Goal: Task Accomplishment & Management: Manage account settings

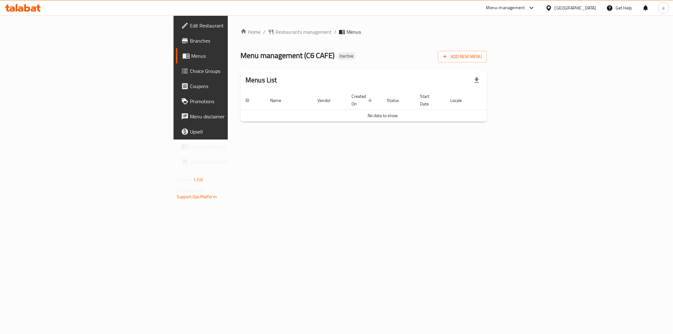
click at [487, 58] on div "Menu management ( C6 CAFE ) Inactive Add New Menu" at bounding box center [363, 55] width 246 height 14
click at [447, 56] on icon "button" at bounding box center [445, 57] width 4 height 4
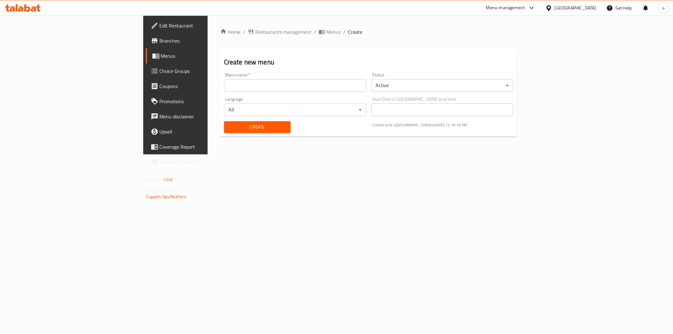
click at [330, 86] on input "text" at bounding box center [295, 85] width 142 height 13
type input "9-3 aya"
click at [229, 130] on span "Create" at bounding box center [257, 127] width 56 height 8
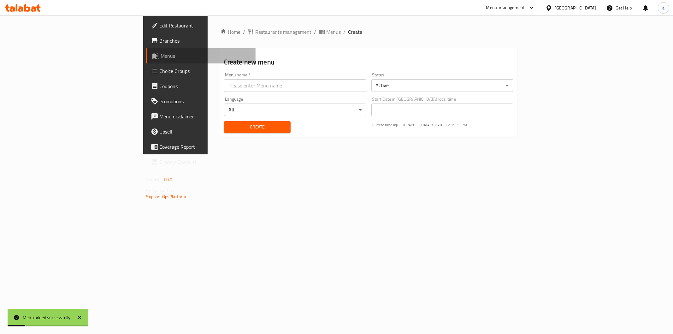
click at [161, 58] on span "Menus" at bounding box center [206, 56] width 90 height 8
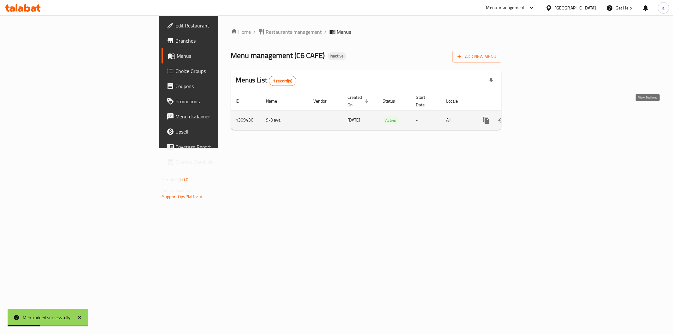
click at [539, 118] on link "enhanced table" at bounding box center [531, 120] width 15 height 15
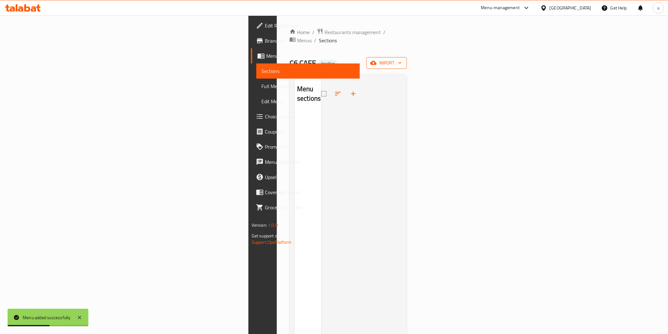
click at [402, 59] on span "import" at bounding box center [386, 63] width 30 height 8
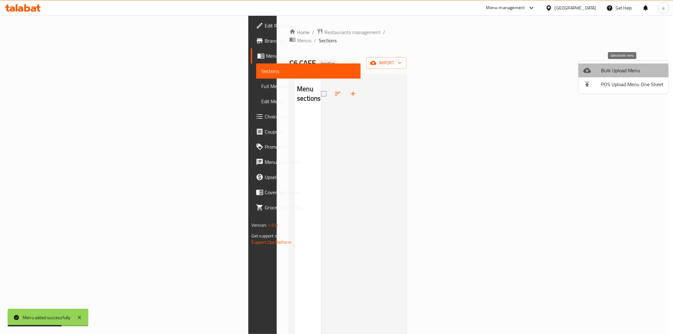
click at [601, 76] on li "Bulk Upload Menu" at bounding box center [623, 70] width 90 height 14
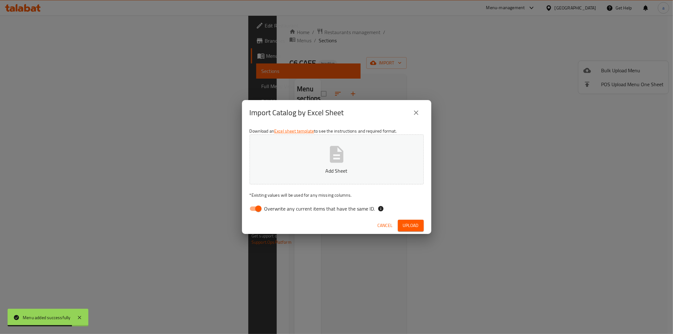
click at [299, 199] on div "Download an Excel sheet template to see the instructions and required format. A…" at bounding box center [336, 170] width 189 height 91
click at [299, 205] on span "Overwrite any current items that have the same ID." at bounding box center [319, 209] width 111 height 8
click at [276, 203] on input "Overwrite any current items that have the same ID." at bounding box center [258, 209] width 36 height 12
checkbox input "false"
click at [329, 156] on icon "button" at bounding box center [336, 154] width 20 height 20
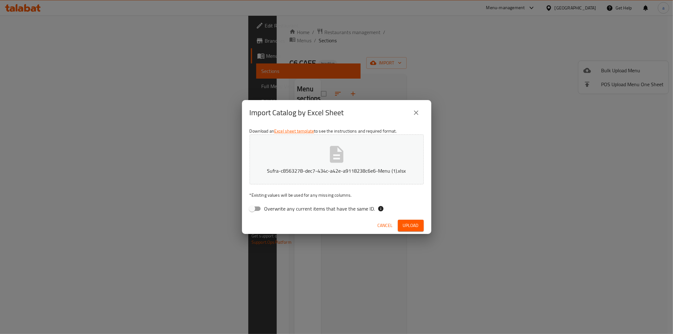
click at [410, 226] on span "Upload" at bounding box center [411, 225] width 16 height 8
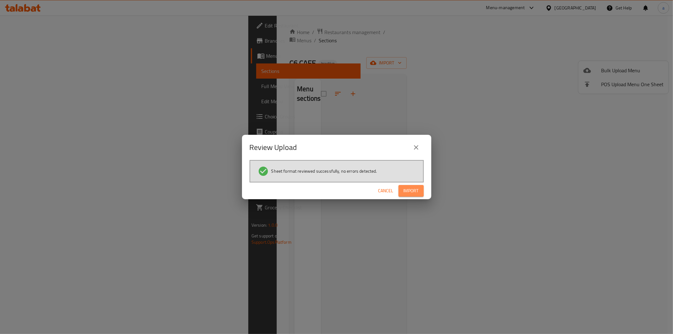
click at [410, 188] on span "Import" at bounding box center [410, 191] width 15 height 8
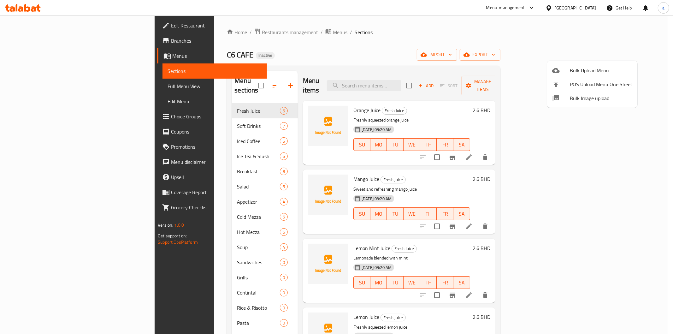
click at [19, 88] on div at bounding box center [336, 167] width 673 height 334
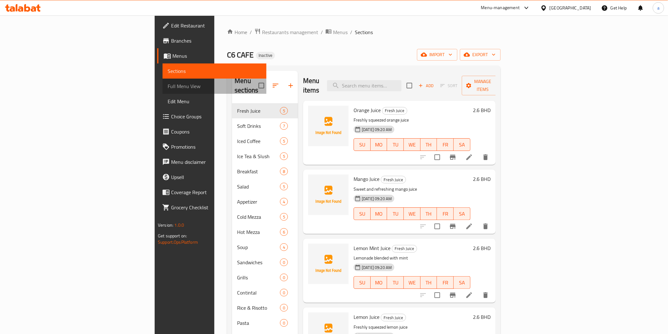
click at [168, 88] on span "Full Menu View" at bounding box center [214, 86] width 93 height 8
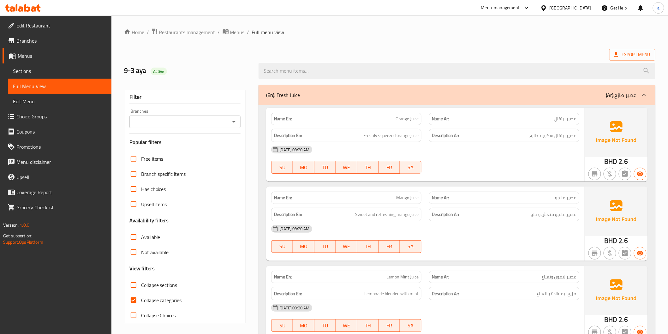
click at [135, 304] on input "Collapse categories" at bounding box center [133, 299] width 15 height 15
checkbox input "false"
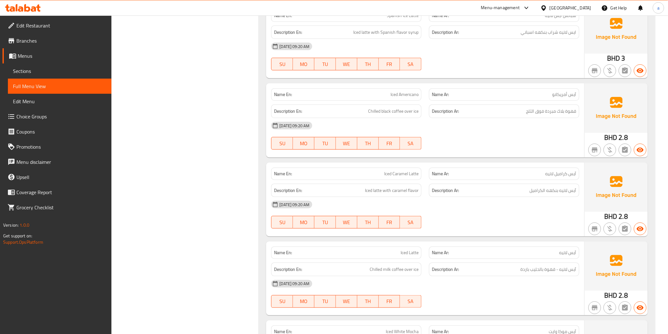
scroll to position [1156, 0]
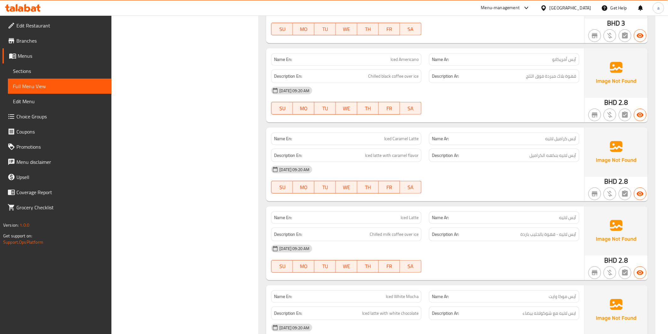
copy span "Iced Latte"
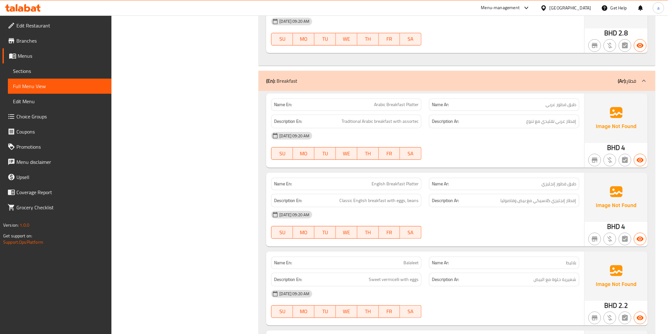
scroll to position [1928, 0]
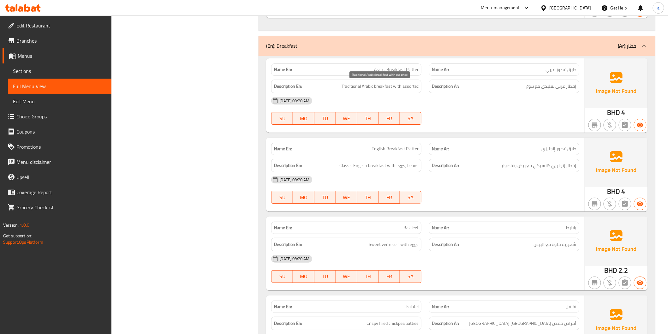
click at [411, 86] on span "Traditional Arabic breakfast with assortec" at bounding box center [379, 86] width 77 height 8
drag, startPoint x: 411, startPoint y: 86, endPoint x: 515, endPoint y: 123, distance: 110.3
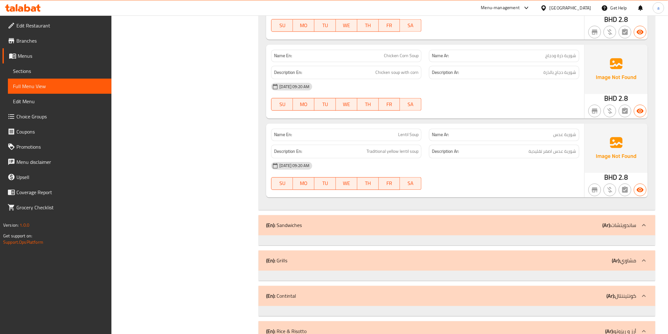
scroll to position [4448, 0]
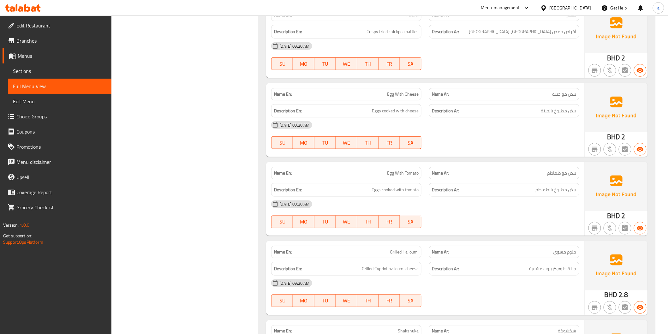
scroll to position [1944, 0]
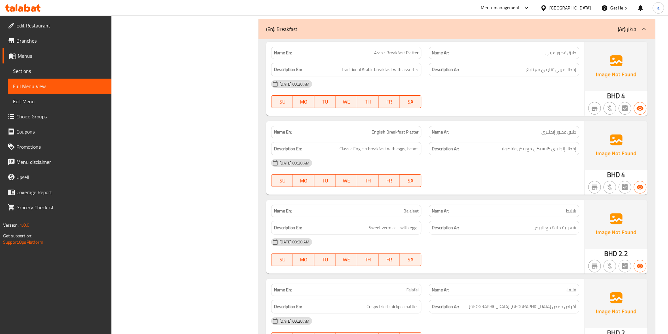
click at [16, 71] on span "Sections" at bounding box center [59, 71] width 93 height 8
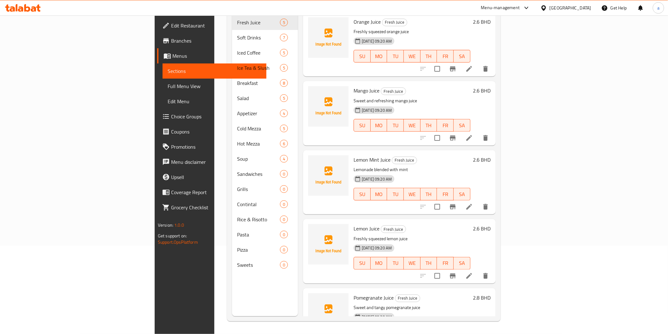
scroll to position [88, 0]
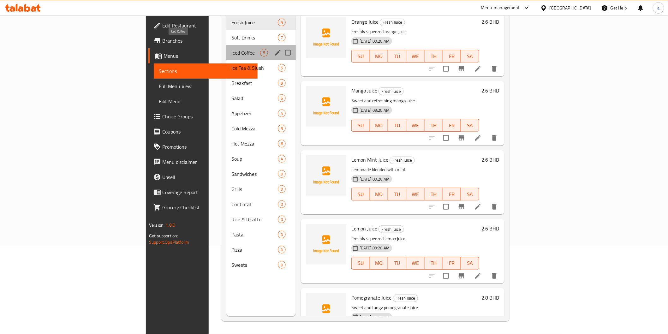
click at [231, 49] on span "Iced Coffee" at bounding box center [245, 53] width 29 height 8
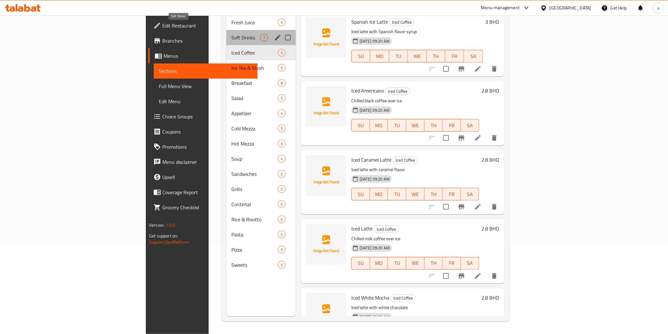
click at [231, 34] on span "Soft Drinks" at bounding box center [245, 38] width 29 height 8
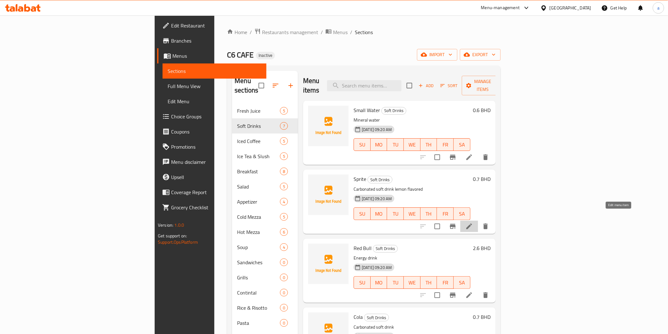
click at [472, 223] on icon at bounding box center [469, 226] width 6 height 6
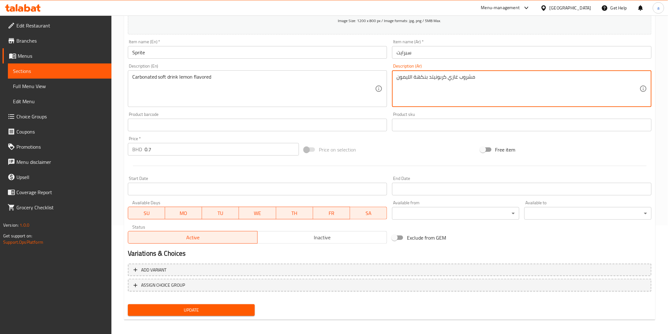
scroll to position [111, 0]
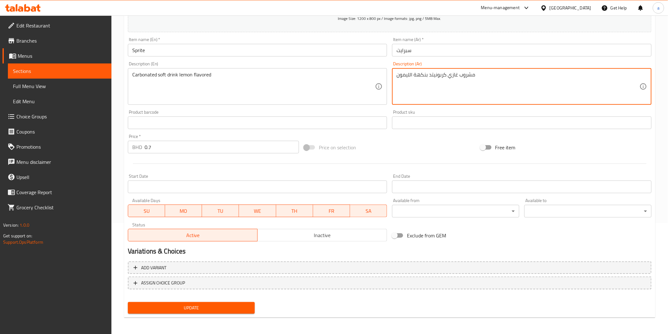
type textarea "مشروب غازي كربونيتد بنكهة الليمون"
click at [206, 310] on span "Update" at bounding box center [191, 308] width 117 height 8
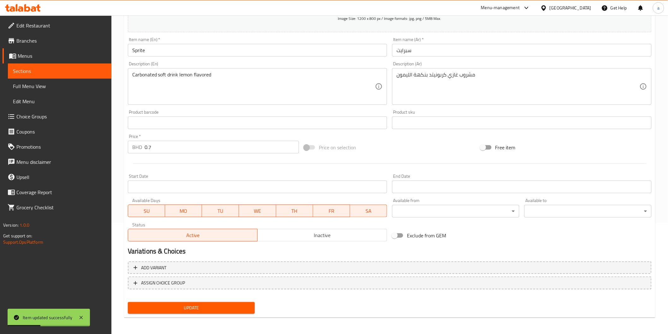
click at [23, 71] on span "Sections" at bounding box center [59, 71] width 93 height 8
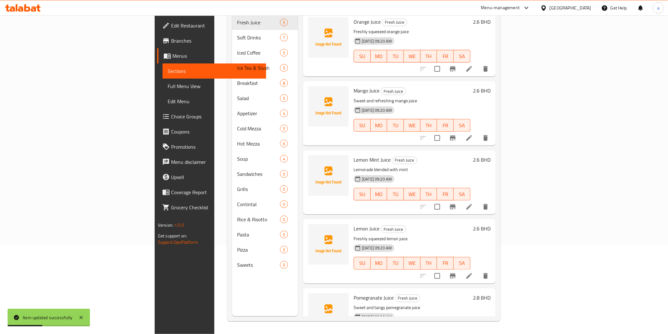
scroll to position [88, 0]
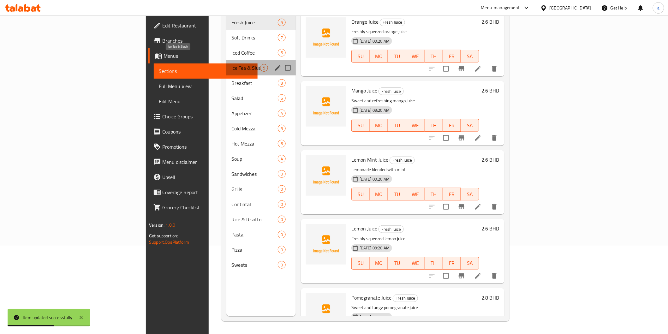
click at [231, 64] on span "Ice Tea & Slush" at bounding box center [245, 68] width 29 height 8
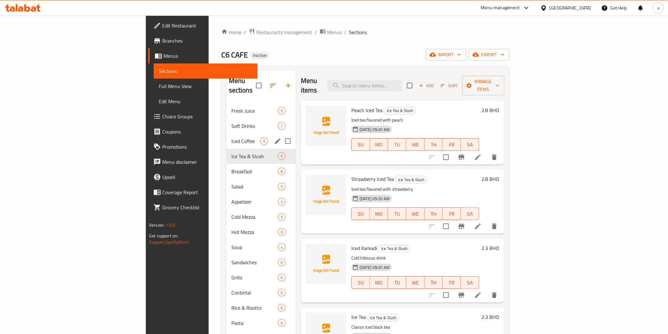
click at [226, 133] on div "Iced Coffee 5" at bounding box center [260, 140] width 69 height 15
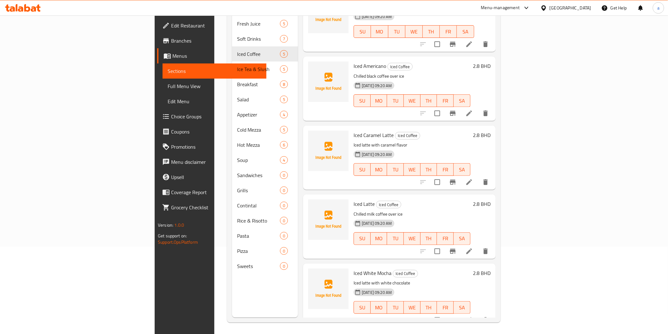
scroll to position [88, 0]
click at [478, 245] on li at bounding box center [469, 249] width 18 height 11
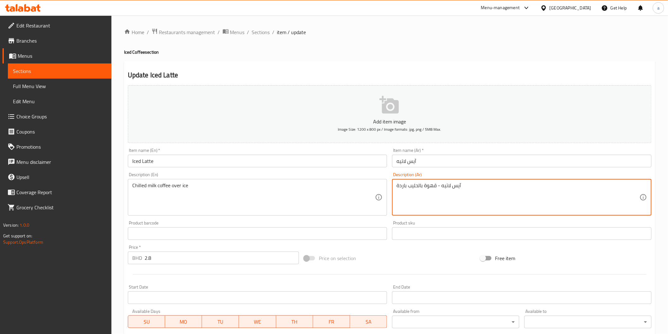
drag, startPoint x: 436, startPoint y: 184, endPoint x: 472, endPoint y: 172, distance: 38.4
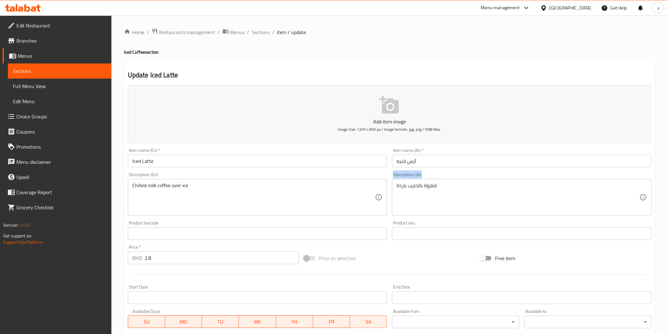
drag, startPoint x: 473, startPoint y: 172, endPoint x: 615, endPoint y: 174, distance: 141.7
click at [615, 174] on div "Description (Ar) قهوة بالحليب باردة Description (Ar)" at bounding box center [521, 194] width 264 height 48
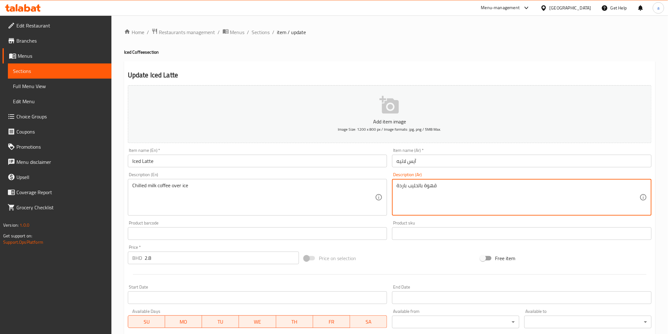
drag, startPoint x: 418, startPoint y: 184, endPoint x: 384, endPoint y: 183, distance: 33.8
click at [398, 188] on textarea "قهوة بالحليب باردة" at bounding box center [517, 197] width 243 height 30
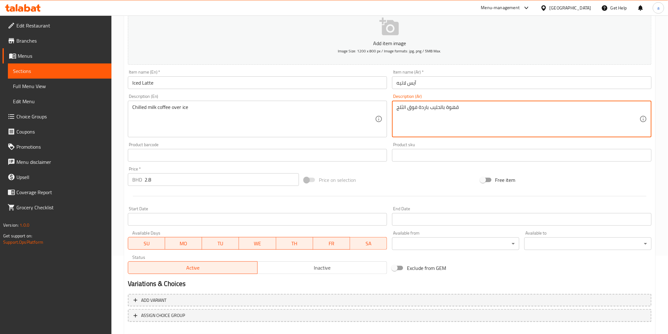
scroll to position [111, 0]
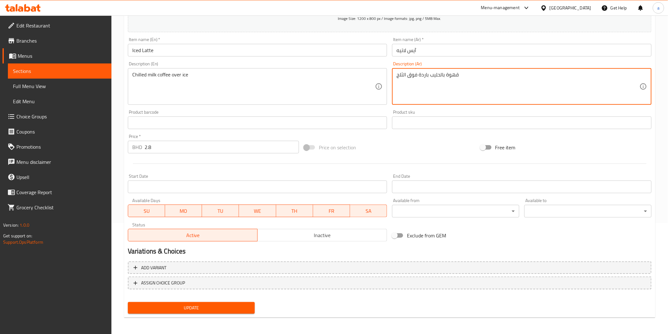
type textarea "قهوة بالحليب باردة فوق الثلج"
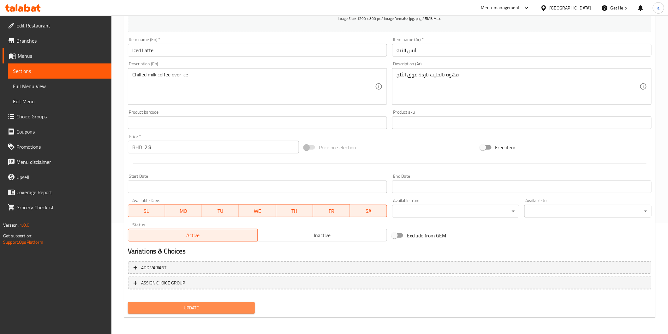
click at [160, 304] on span "Update" at bounding box center [191, 308] width 117 height 8
click at [180, 310] on span "Update" at bounding box center [191, 308] width 117 height 8
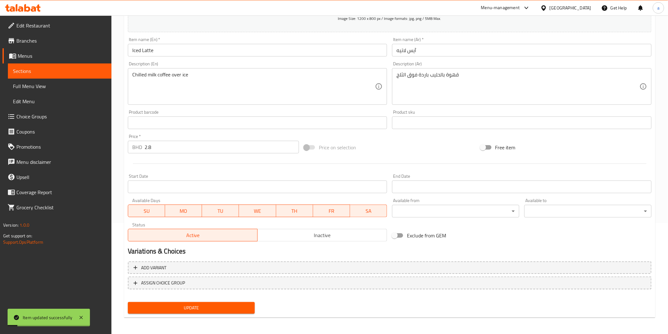
click at [35, 86] on span "Full Menu View" at bounding box center [59, 86] width 93 height 8
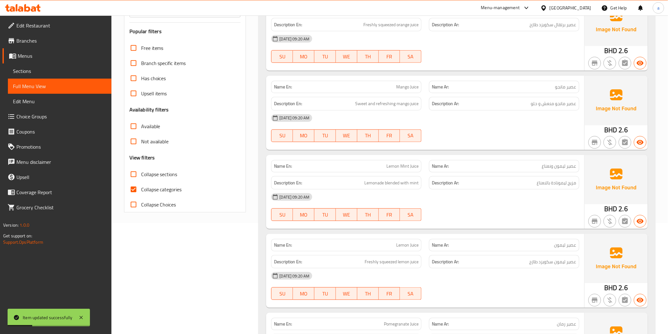
click at [133, 185] on input "Collapse categories" at bounding box center [133, 189] width 15 height 15
checkbox input "false"
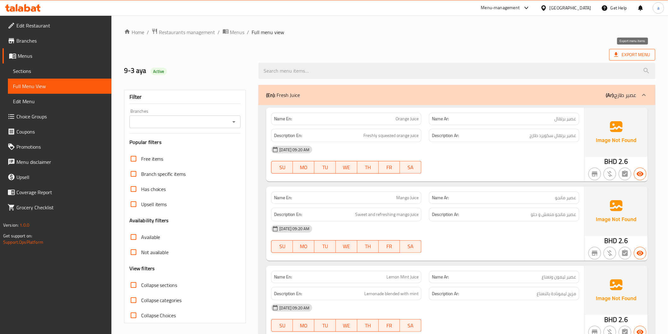
click at [611, 53] on span "Export Menu" at bounding box center [632, 55] width 46 height 12
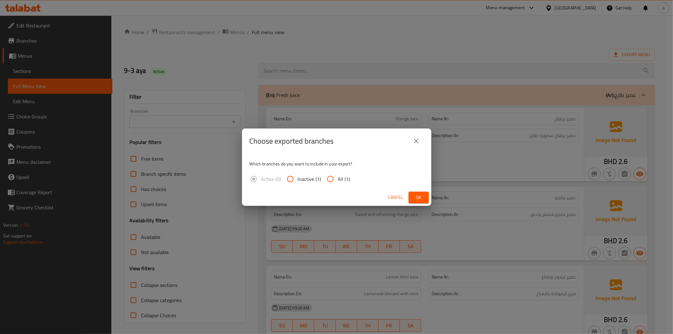
click at [329, 177] on input "All (1)" at bounding box center [330, 178] width 15 height 15
radio input "true"
click at [424, 201] on button "Ok" at bounding box center [419, 197] width 20 height 12
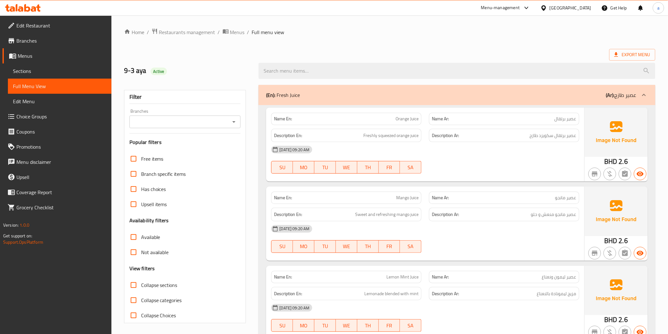
click at [29, 22] on span "Edit Restaurant" at bounding box center [61, 26] width 90 height 8
